Goal: Task Accomplishment & Management: Manage account settings

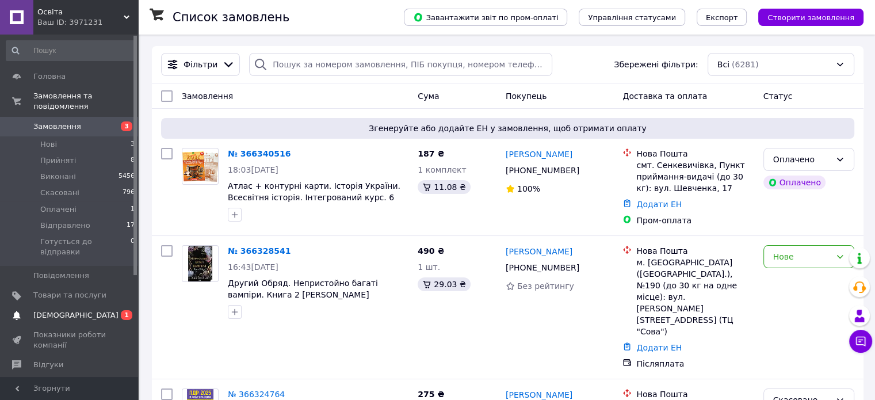
click at [69, 310] on span "[DEMOGRAPHIC_DATA]" at bounding box center [75, 315] width 85 height 10
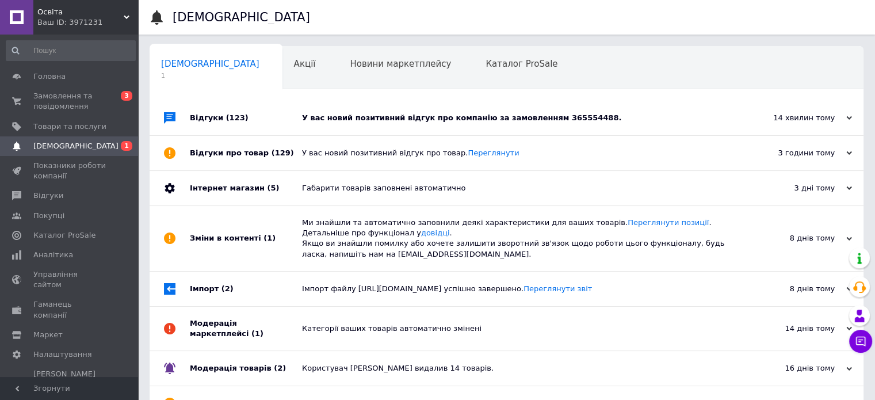
click at [408, 121] on div "У вас новий позитивний відгук про компанію за замовленням 365554488." at bounding box center [519, 118] width 435 height 10
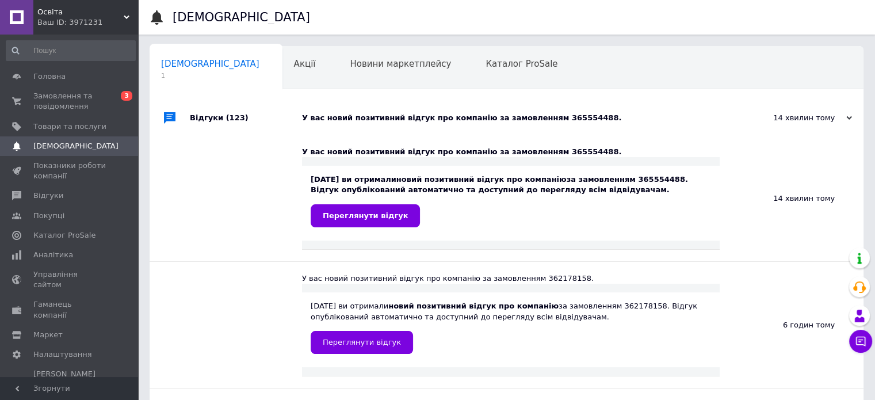
click at [410, 113] on div "У вас новий позитивний відгук про компанію за замовленням 365554488." at bounding box center [519, 118] width 435 height 10
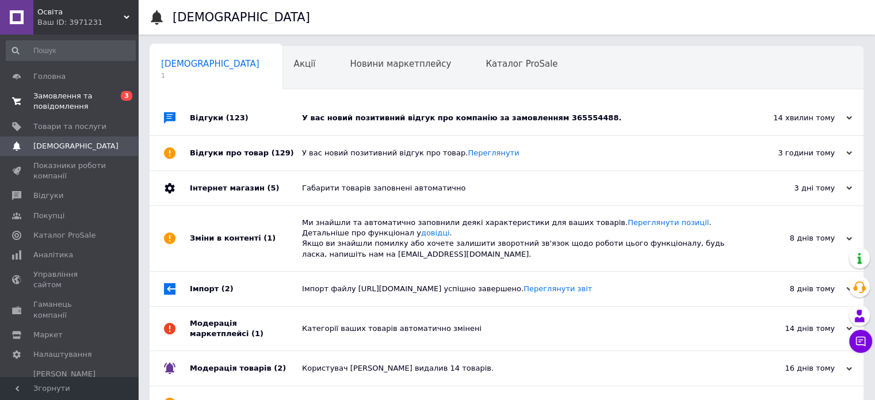
click at [71, 105] on span "Замовлення та повідомлення" at bounding box center [69, 101] width 73 height 21
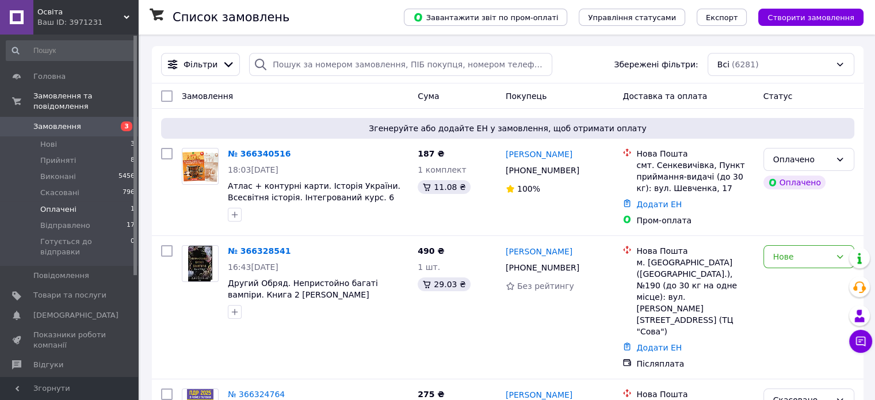
click at [58, 204] on span "Оплачені" at bounding box center [58, 209] width 36 height 10
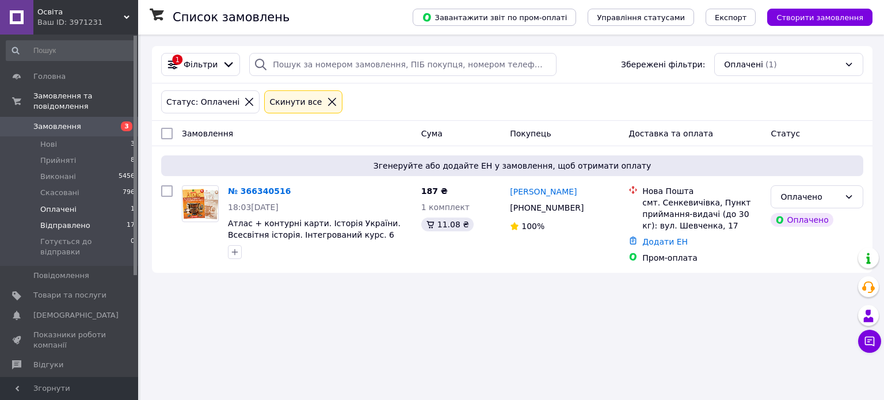
click at [56, 220] on span "Відправлено" at bounding box center [65, 225] width 50 height 10
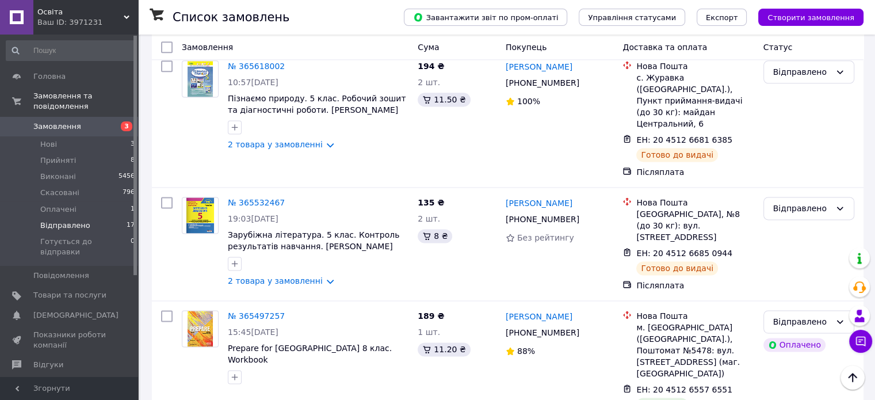
scroll to position [1542, 0]
